Goal: Navigation & Orientation: Find specific page/section

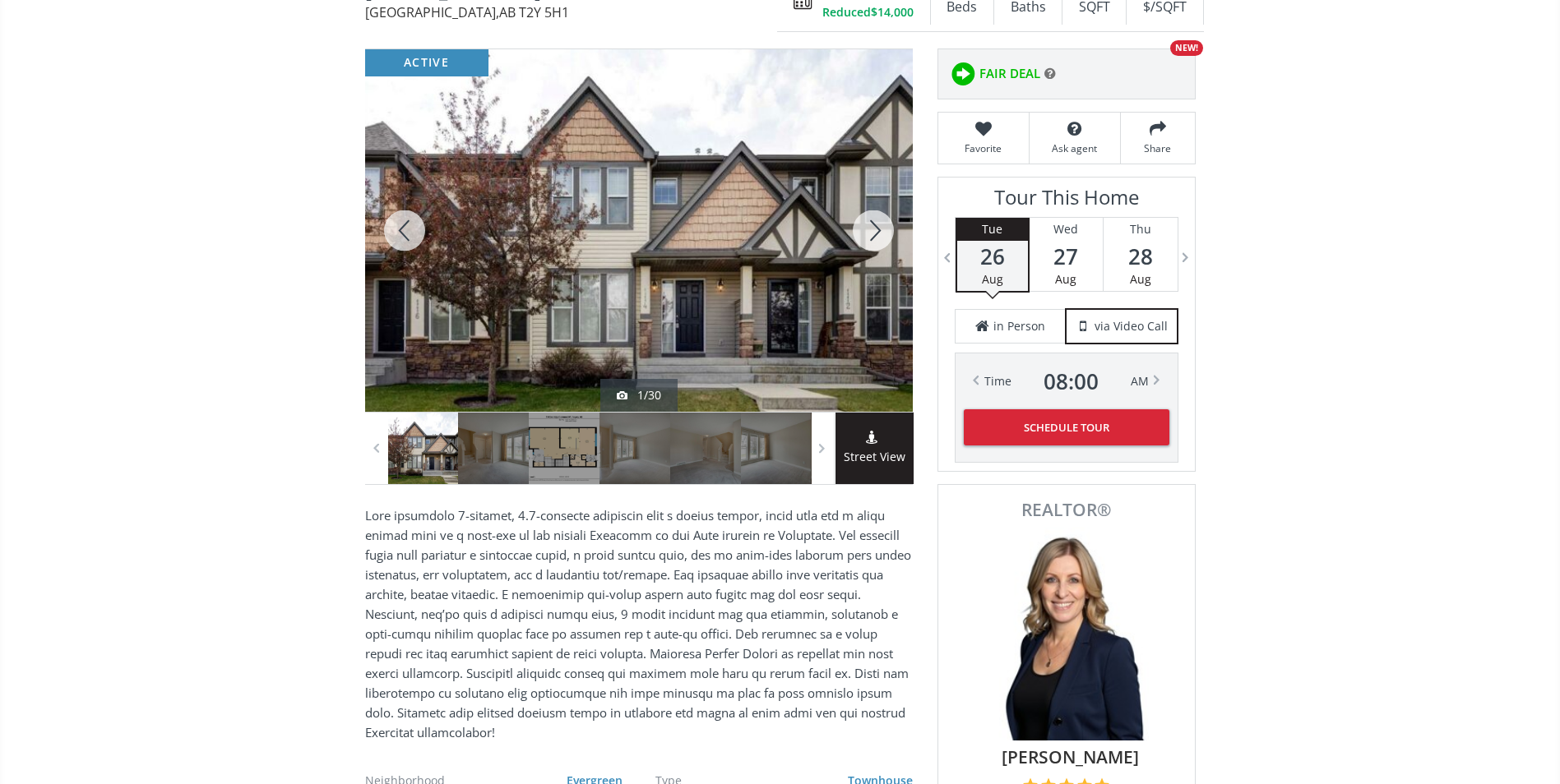
scroll to position [164, 0]
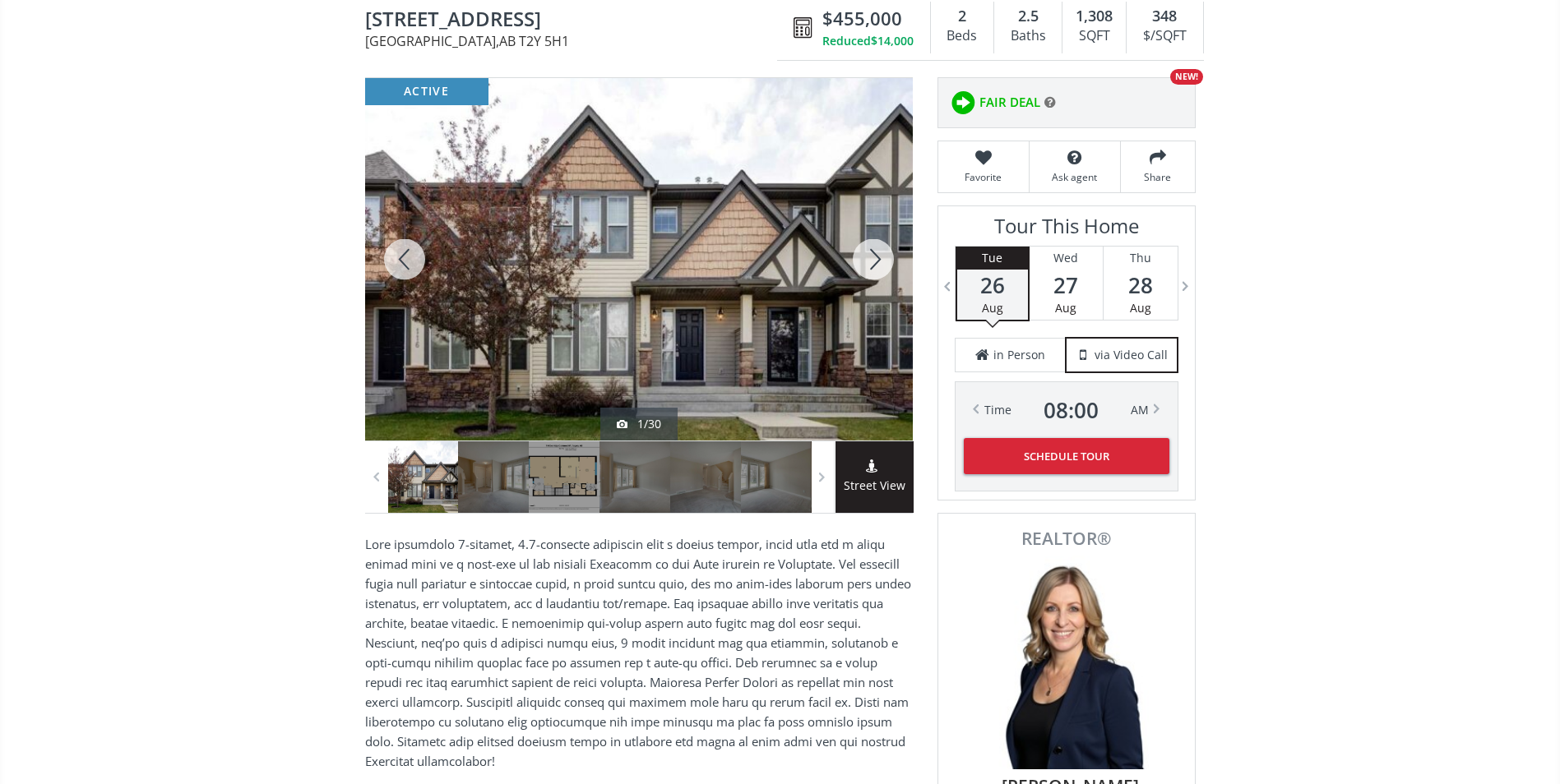
click at [883, 258] on div at bounding box center [873, 259] width 79 height 362
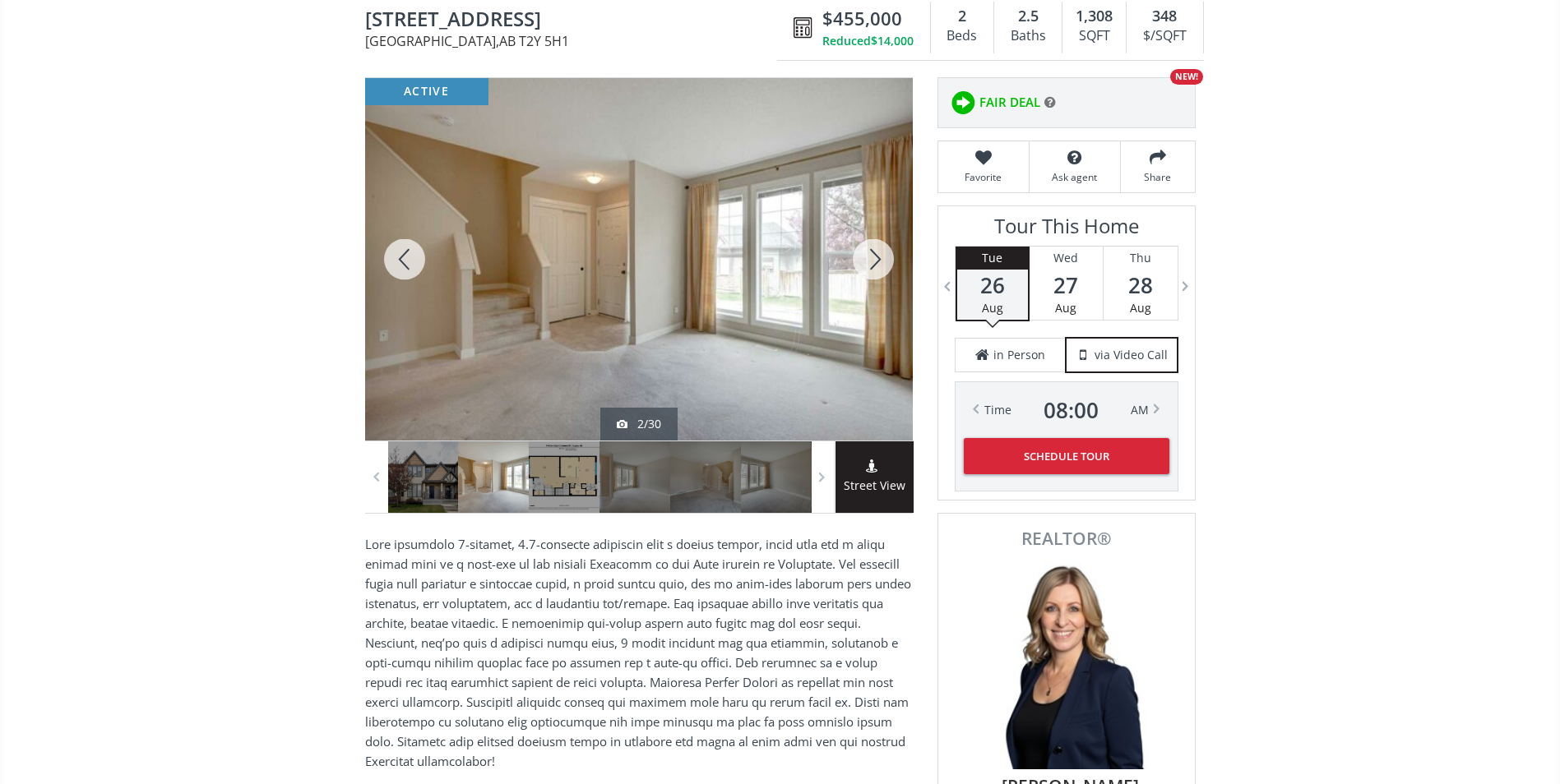
click at [873, 257] on div at bounding box center [873, 259] width 79 height 362
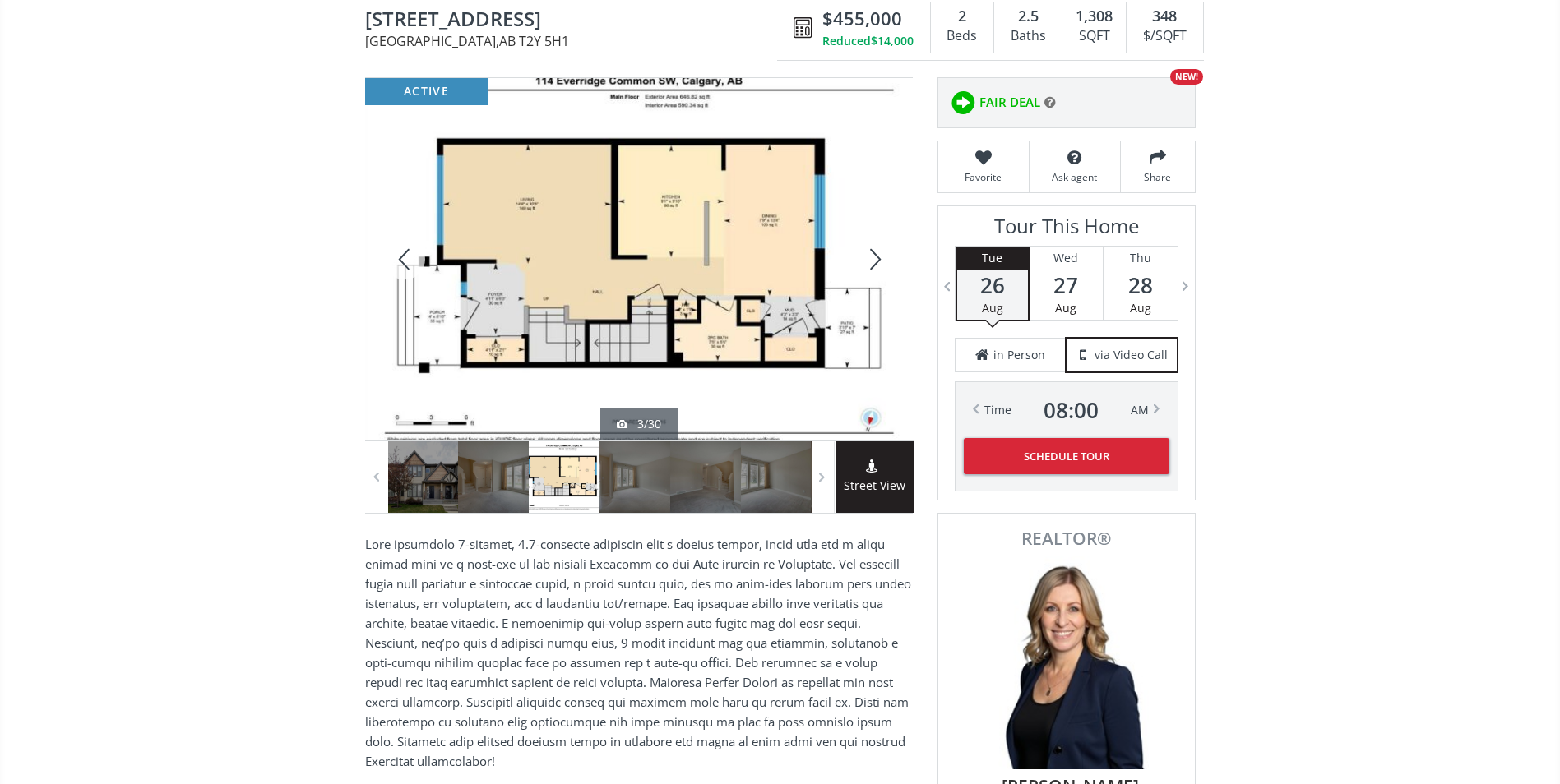
click at [873, 257] on div at bounding box center [873, 259] width 79 height 362
